Goal: Communication & Community: Answer question/provide support

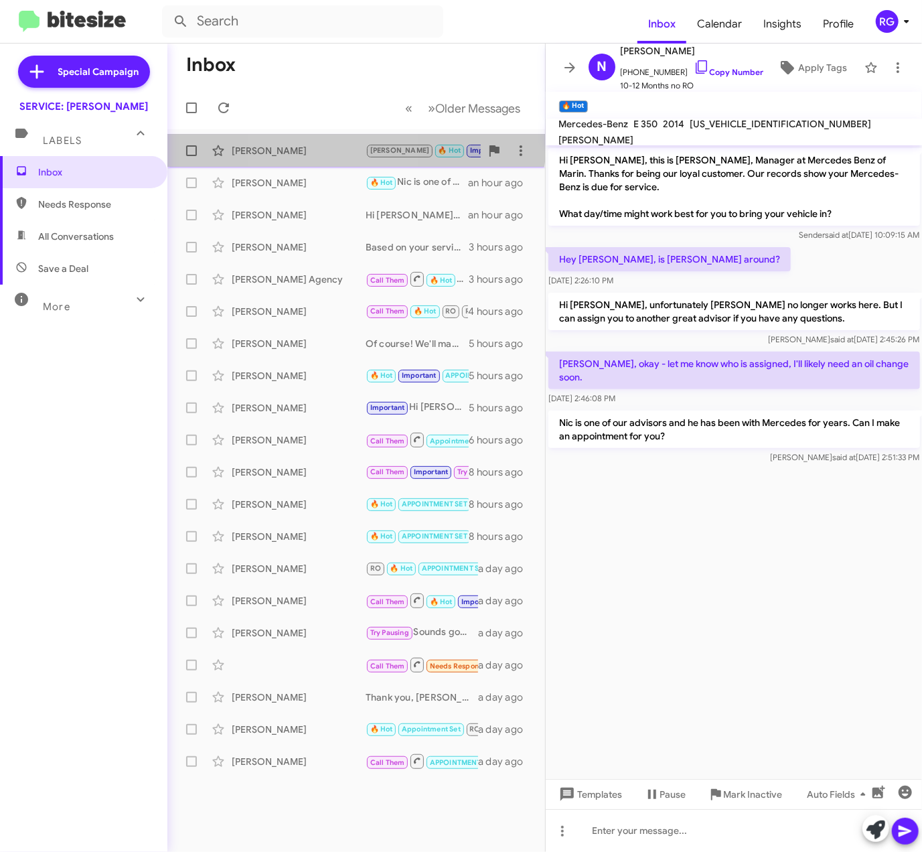
click at [312, 137] on div "Sarah Aghassi JUDITH 🔥 Hot Important Appointment Set Needs Response Hi, I just …" at bounding box center [356, 150] width 356 height 27
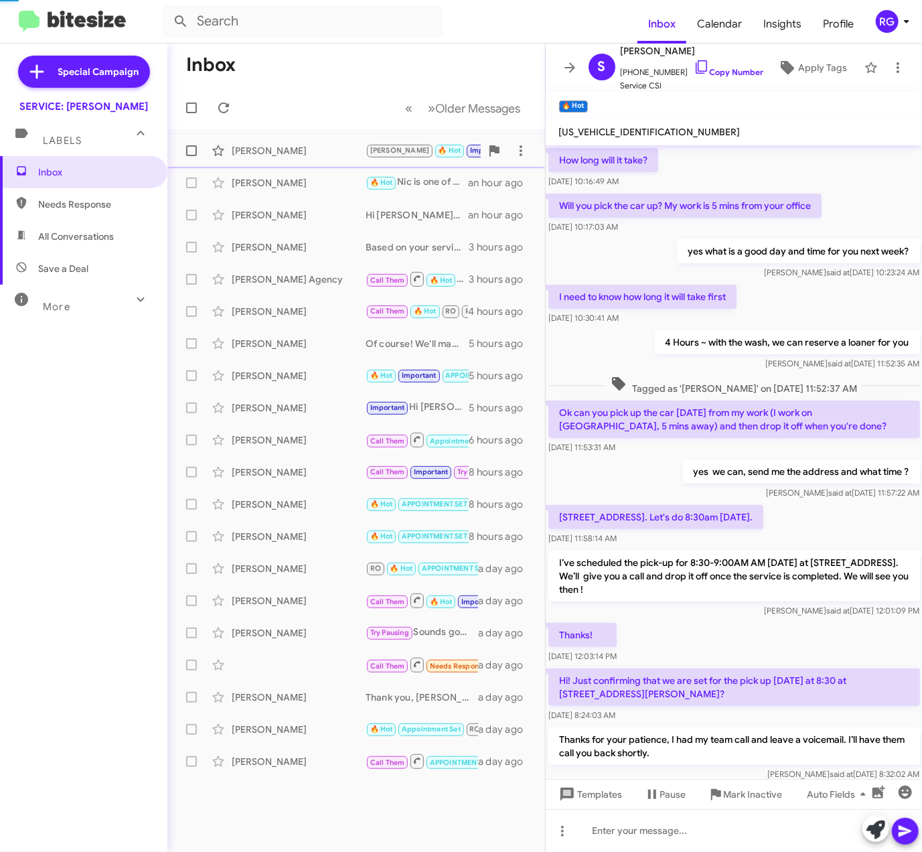
scroll to position [384, 0]
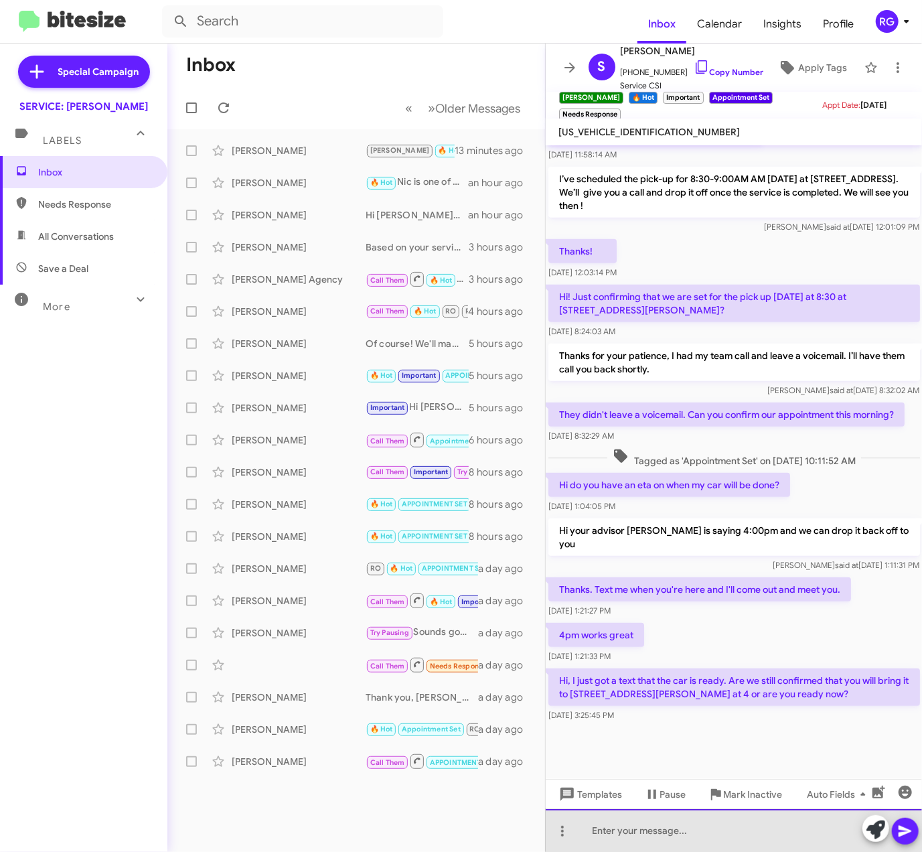
click at [604, 839] on div at bounding box center [734, 830] width 377 height 43
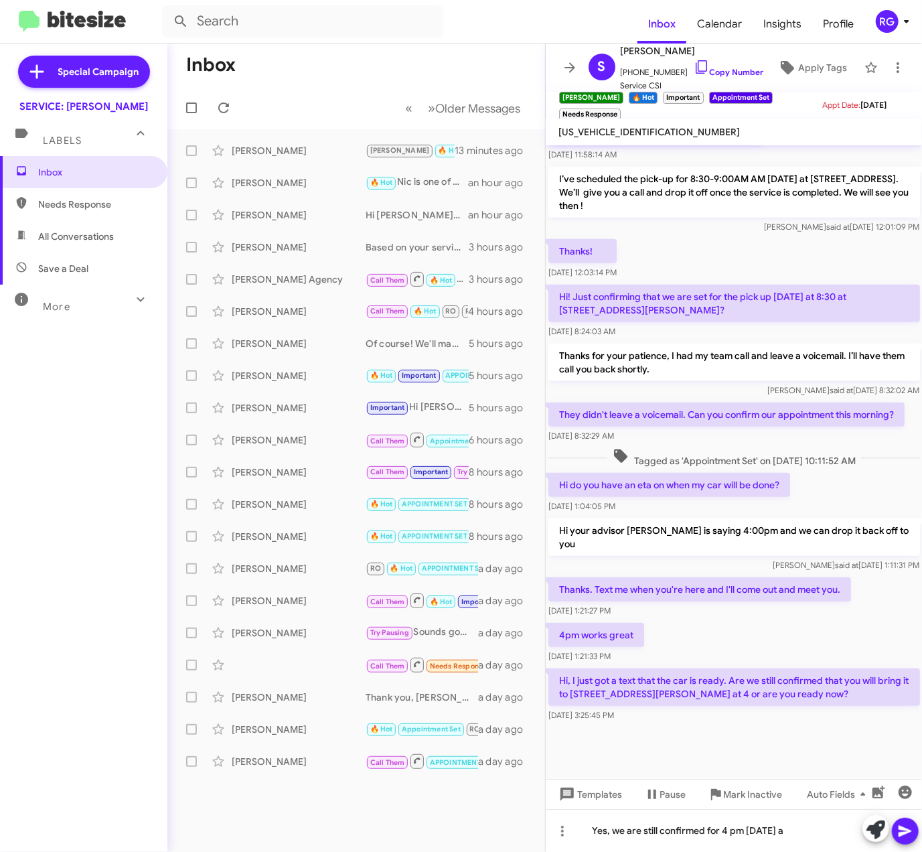
drag, startPoint x: 879, startPoint y: 608, endPoint x: 877, endPoint y: 618, distance: 9.6
click at [879, 620] on div "4pm works great Aug 26, 2025, 1:21:33 PM" at bounding box center [734, 643] width 377 height 46
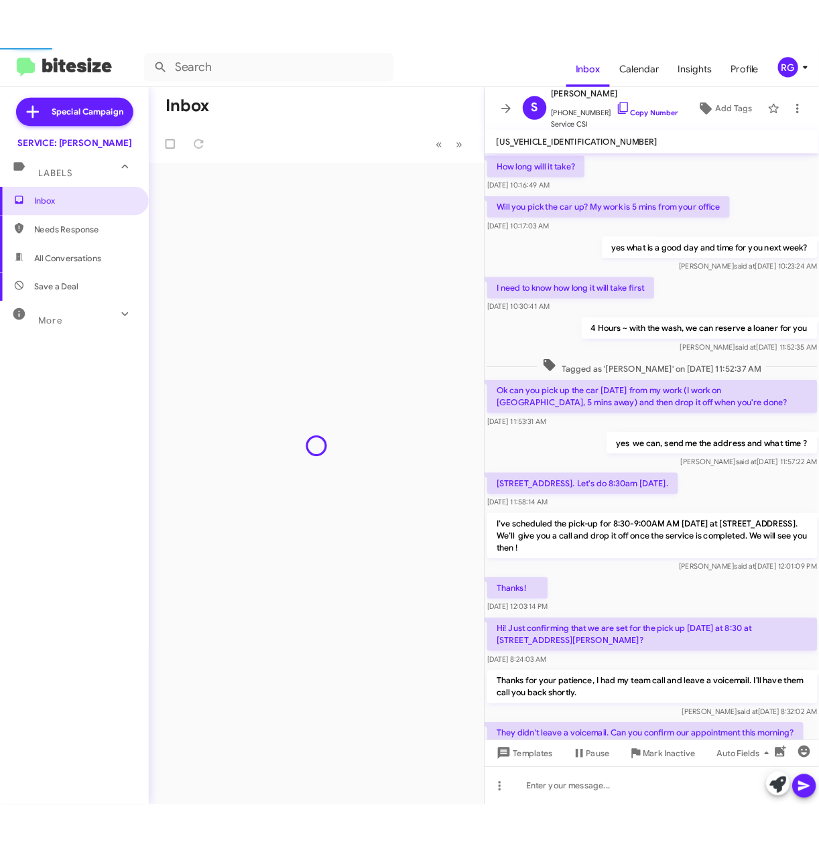
scroll to position [330, 0]
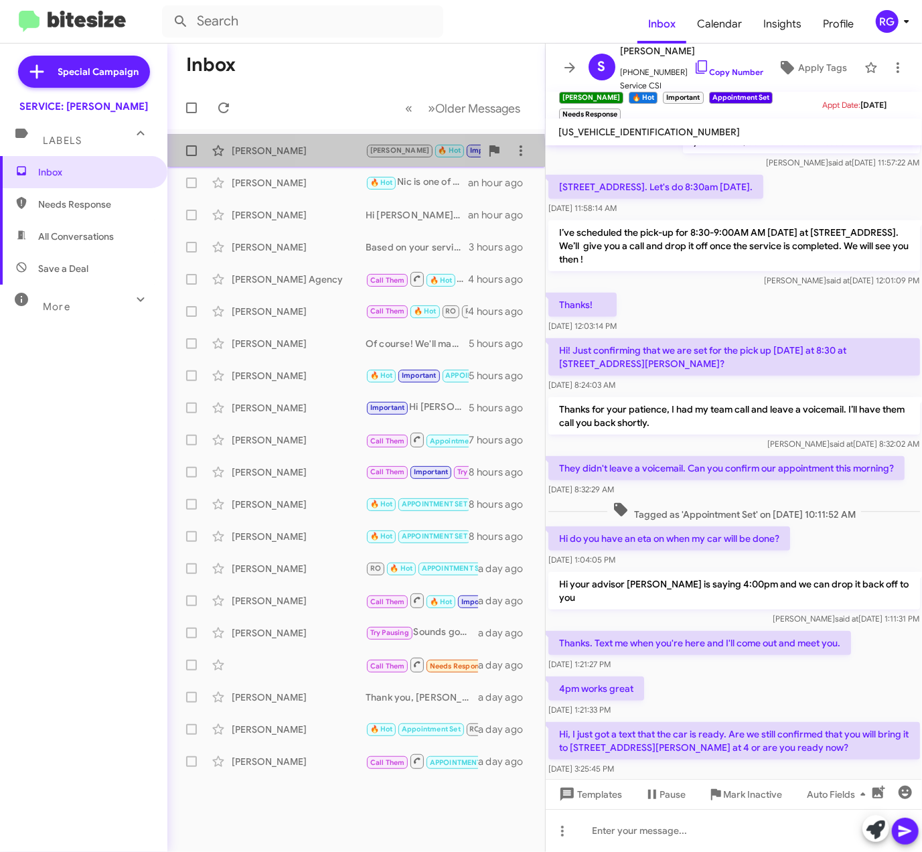
click at [334, 151] on div "[PERSON_NAME]" at bounding box center [299, 150] width 134 height 13
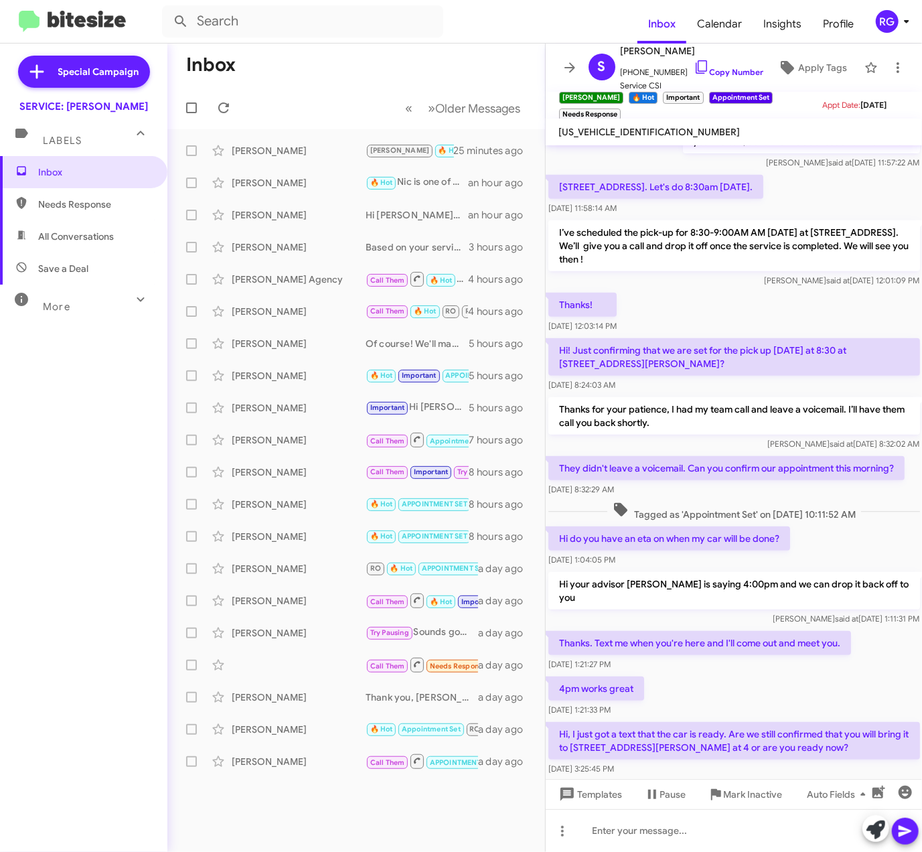
click at [819, 395] on div "How long will it take? [DATE] 10:16:49 AM Will you pick the car up? My work is …" at bounding box center [734, 296] width 377 height 963
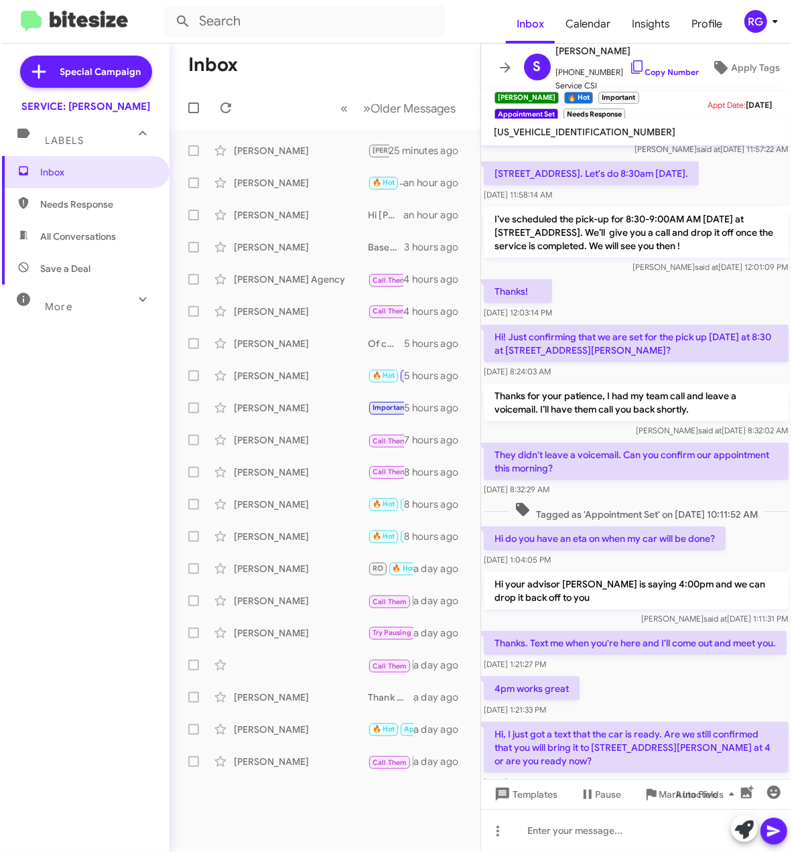
scroll to position [344, 0]
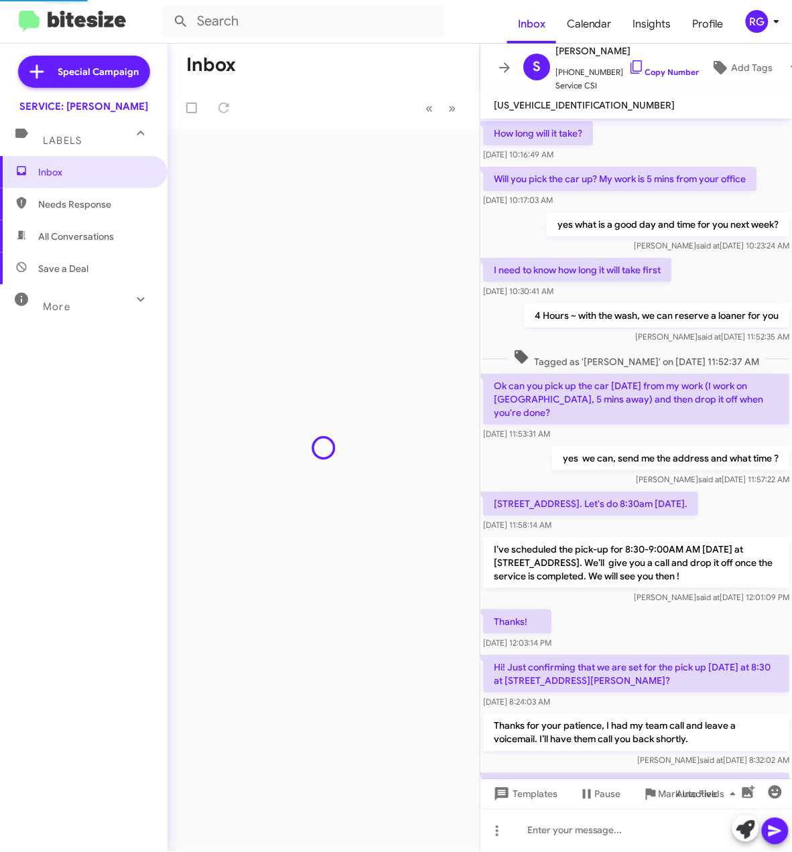
scroll to position [424, 0]
